Goal: Check status: Check status

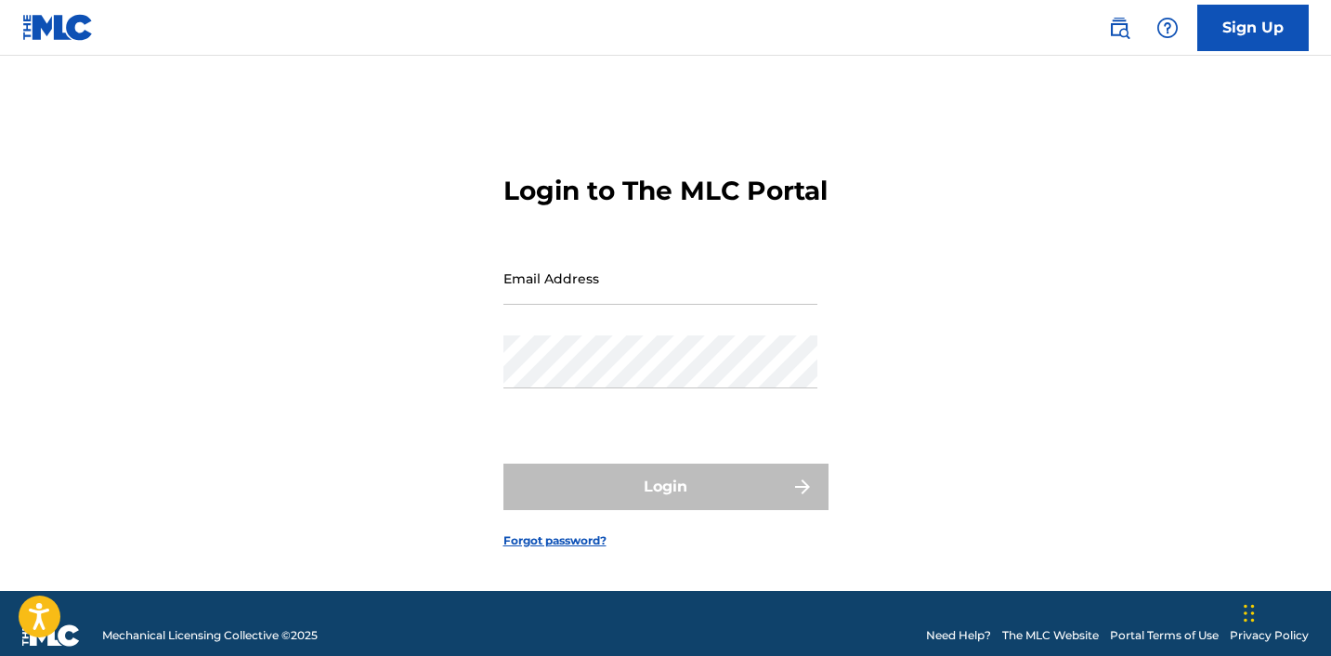
click at [603, 271] on input "Email Address" at bounding box center [661, 278] width 314 height 53
type input "[EMAIL_ADDRESS][DOMAIN_NAME]"
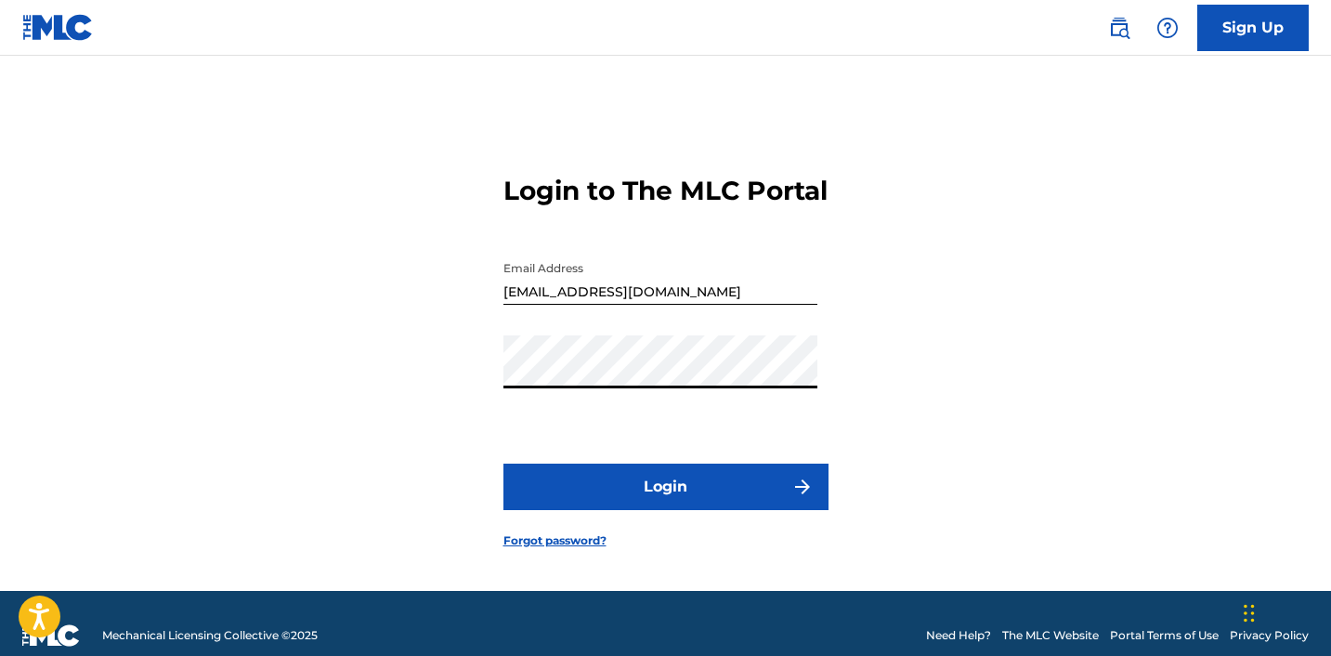
click at [671, 509] on button "Login" at bounding box center [666, 487] width 325 height 46
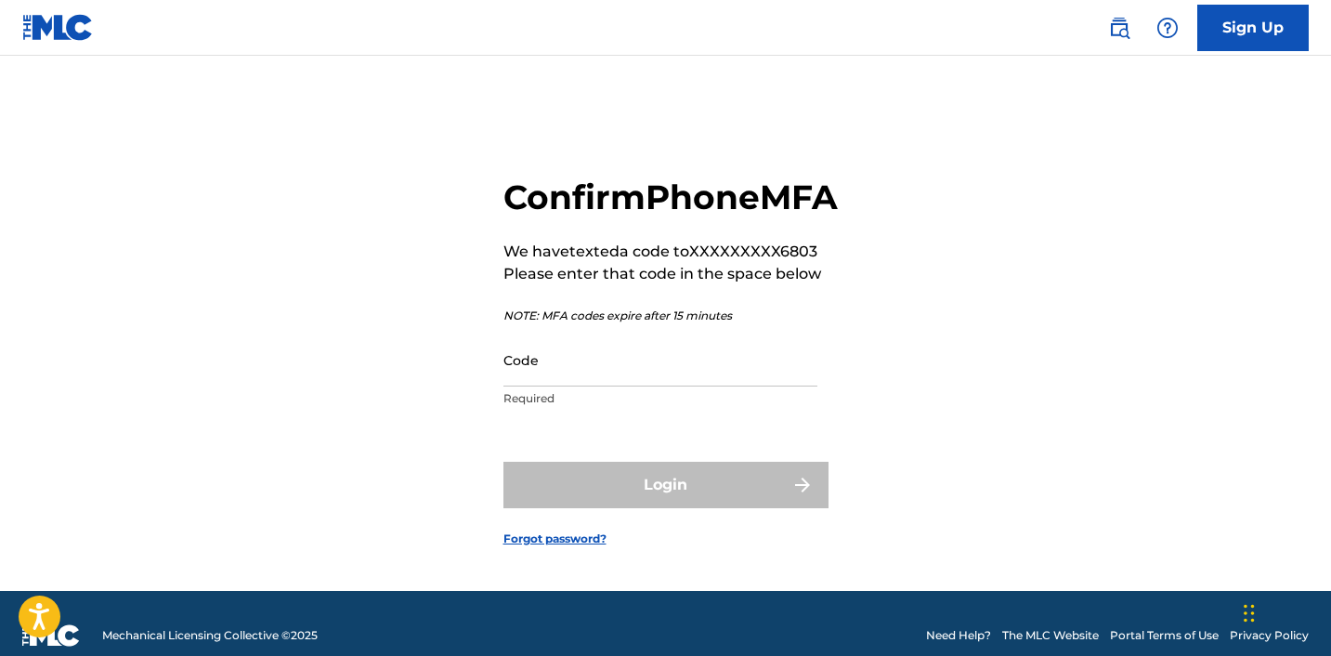
click at [598, 381] on input "Code" at bounding box center [661, 360] width 314 height 53
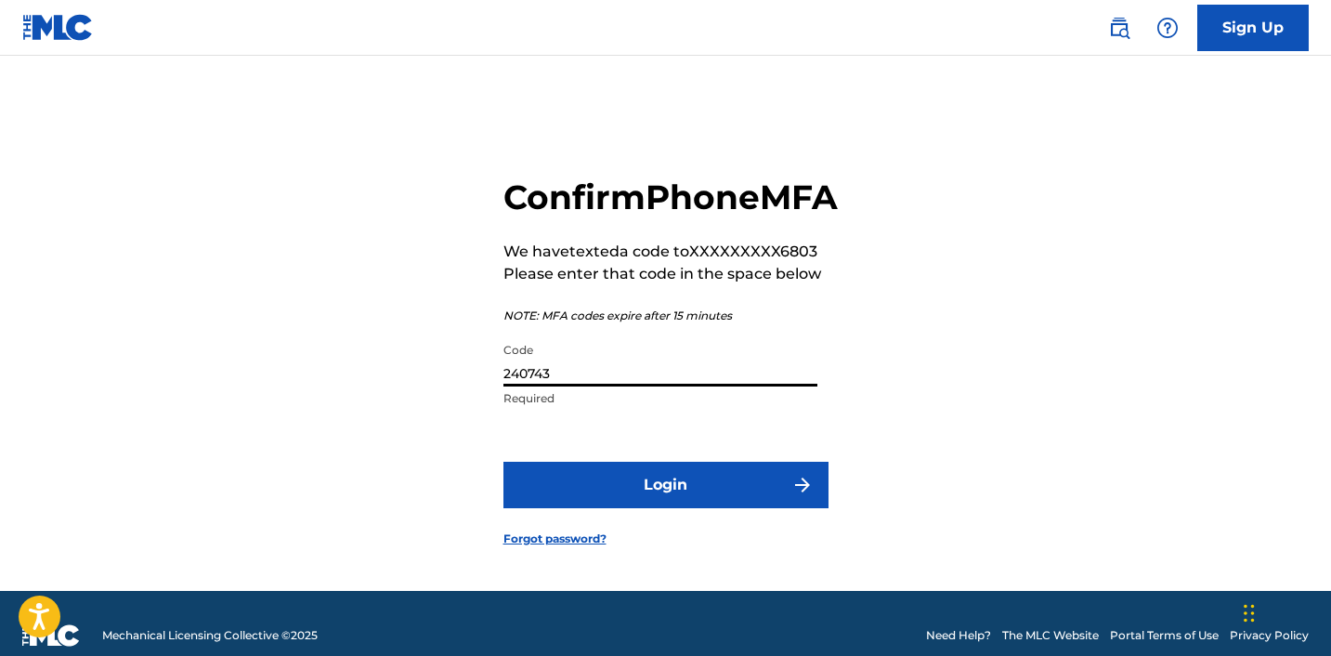
type input "240743"
click at [639, 508] on button "Login" at bounding box center [666, 485] width 325 height 46
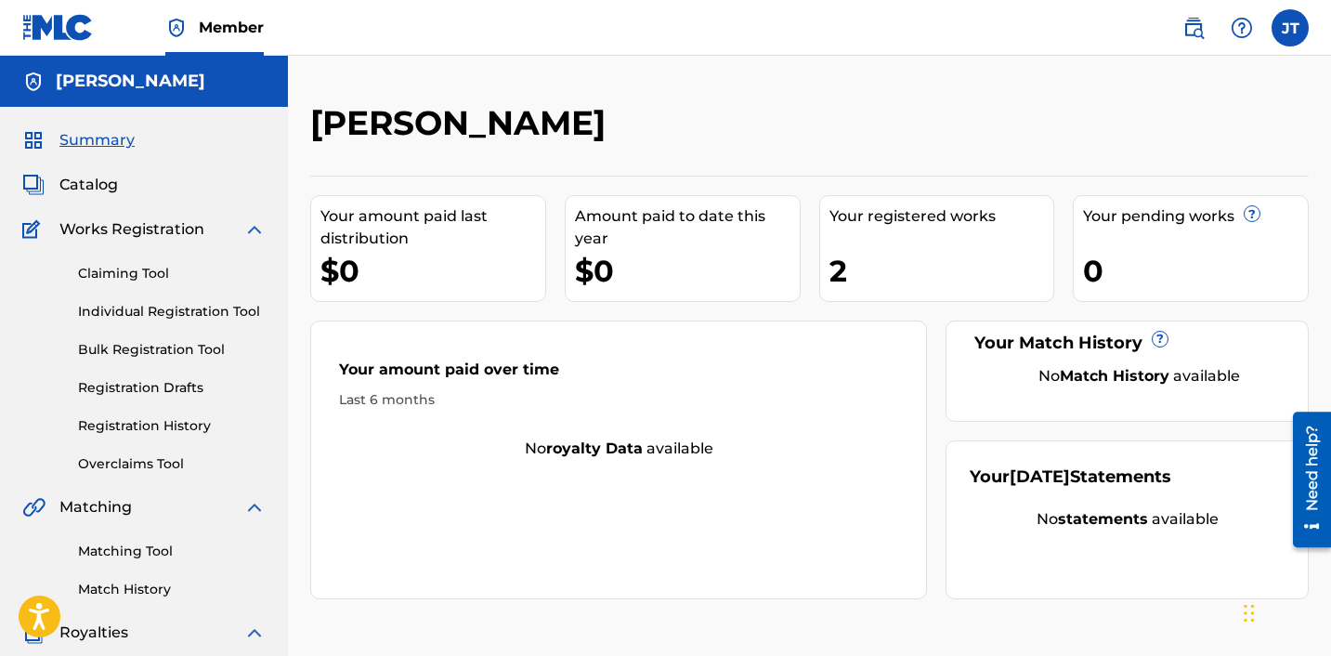
click at [153, 423] on link "Registration History" at bounding box center [172, 426] width 188 height 20
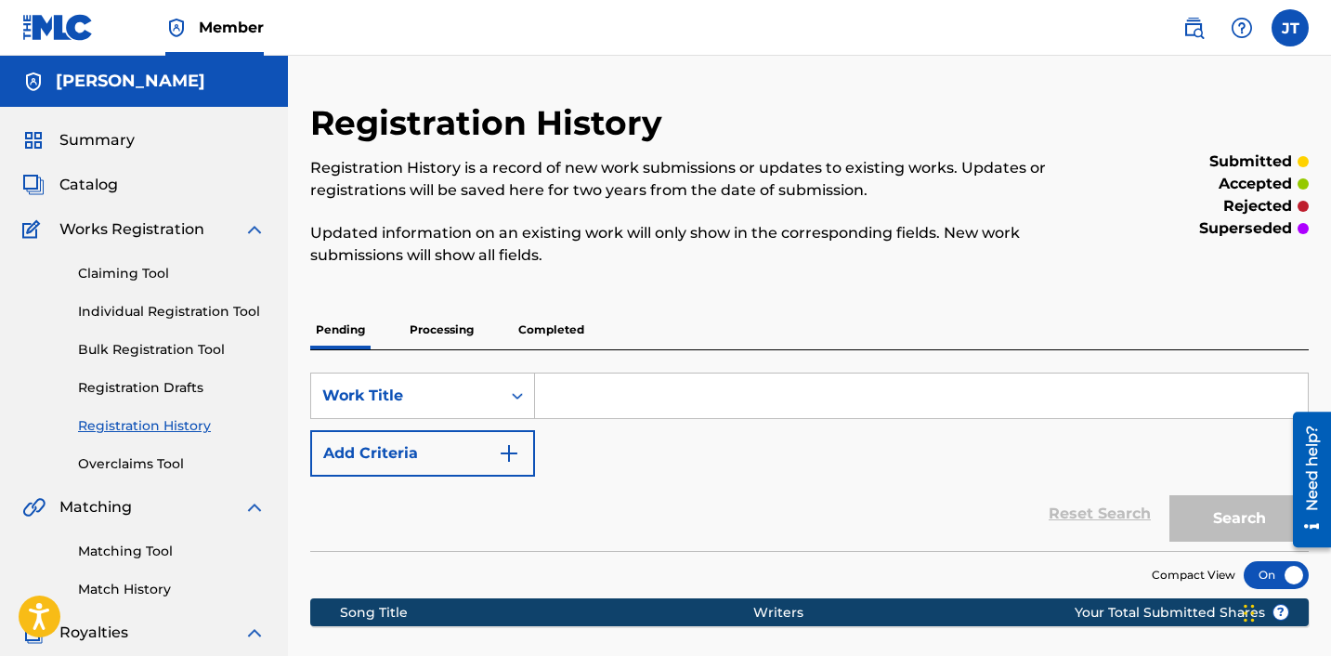
click at [552, 338] on p "Completed" at bounding box center [551, 329] width 77 height 39
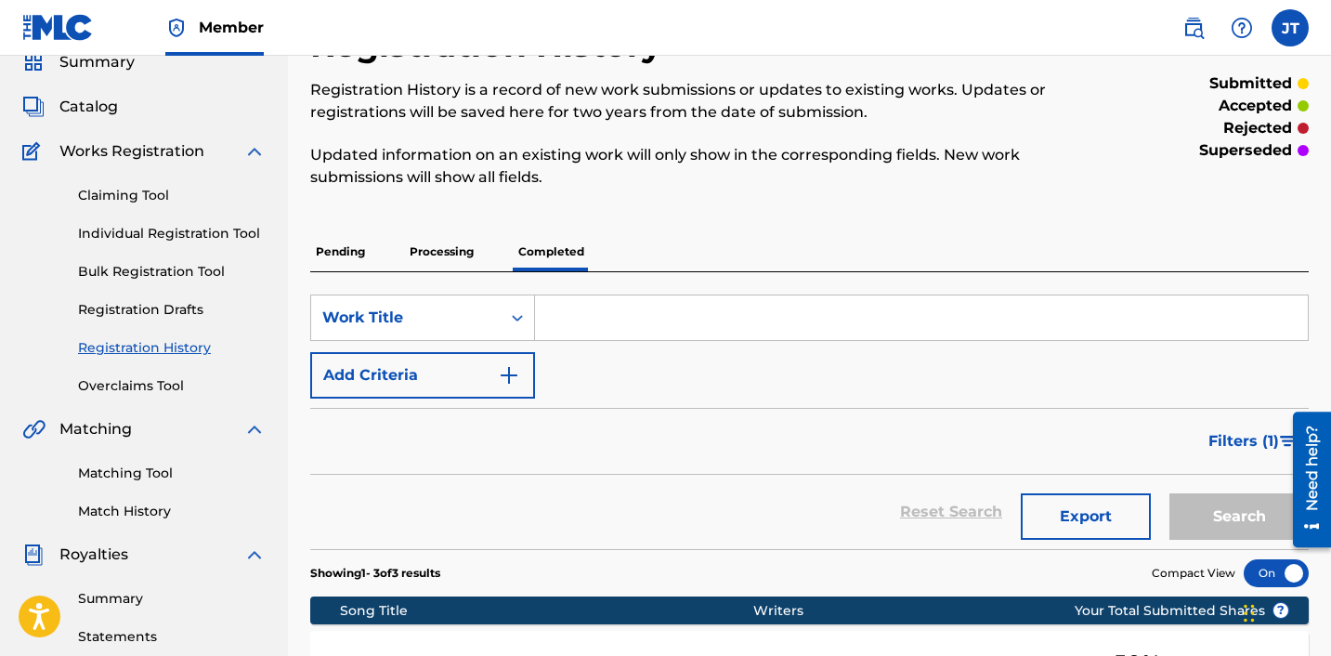
scroll to position [75, 0]
